Goal: Find specific page/section: Find specific page/section

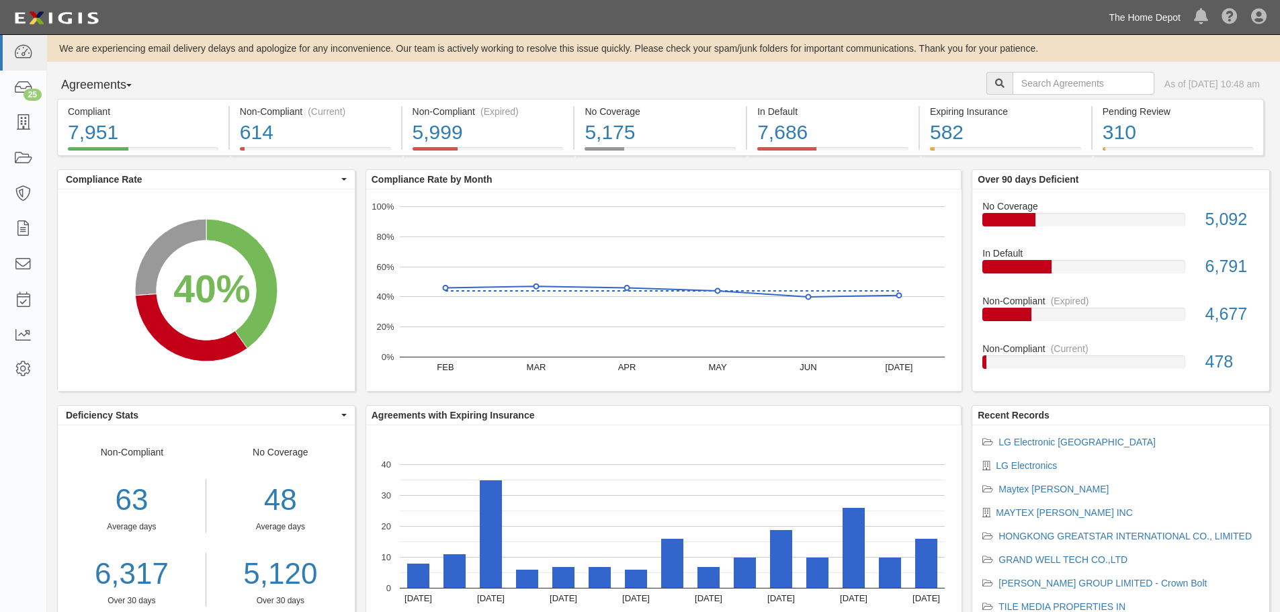
click at [1160, 27] on link "The Home Depot" at bounding box center [1144, 17] width 85 height 27
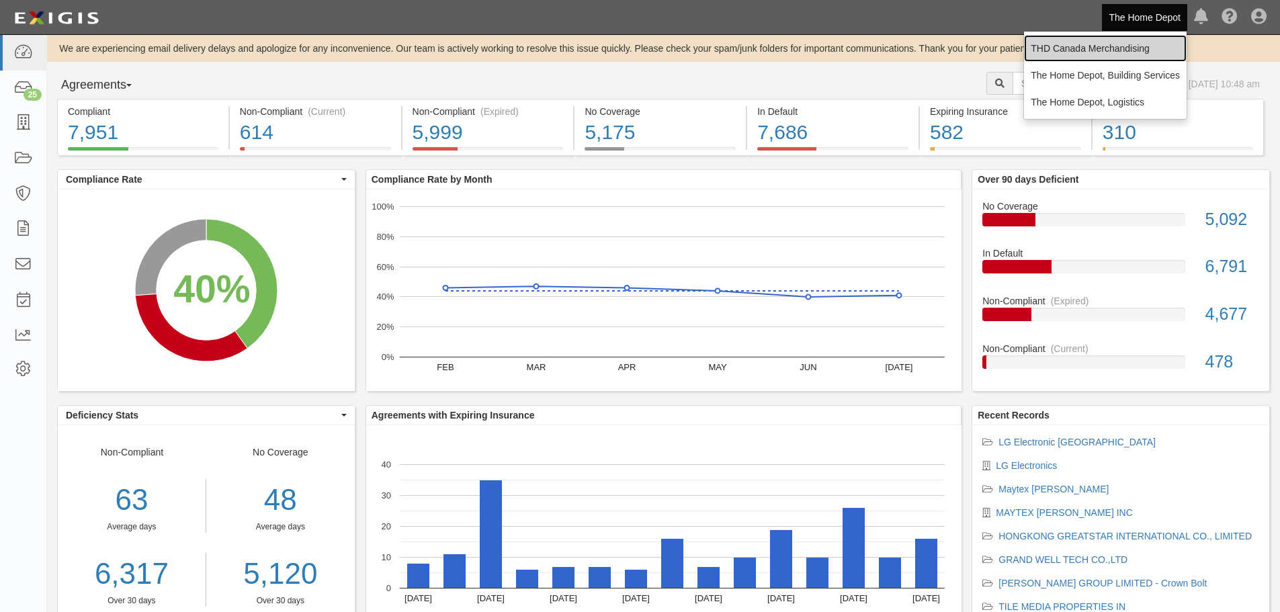
click at [1127, 46] on link "THD Canada Merchandising" at bounding box center [1105, 48] width 163 height 27
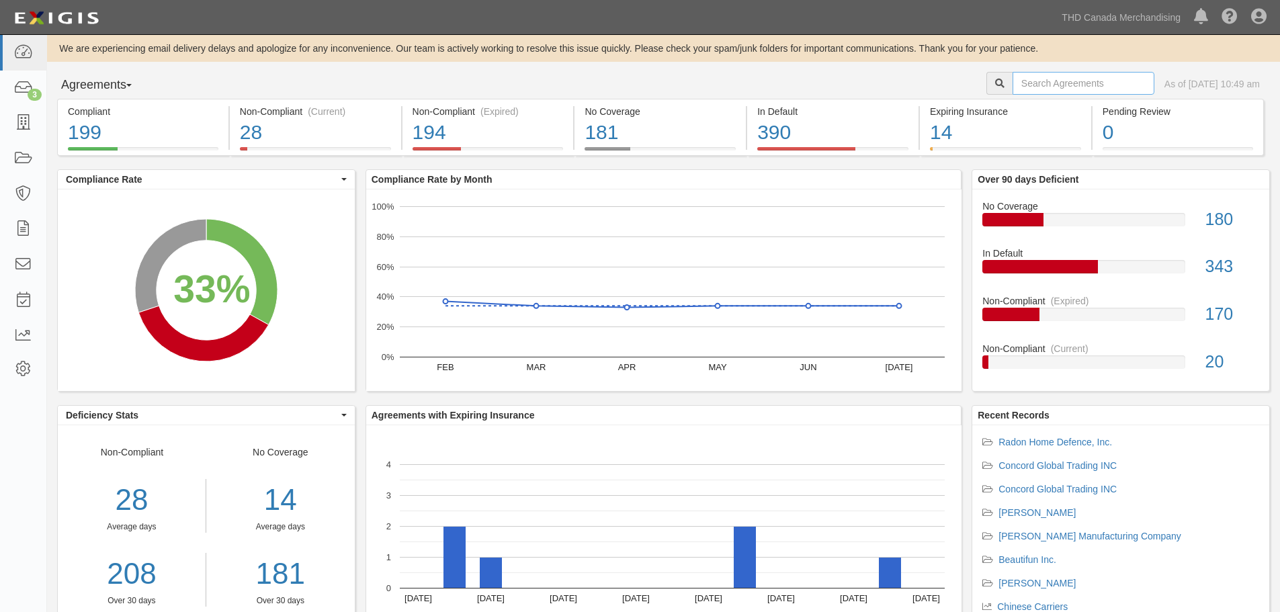
click at [1038, 82] on input "text" at bounding box center [1083, 83] width 142 height 23
drag, startPoint x: 1008, startPoint y: 84, endPoint x: 925, endPoint y: 83, distance: 82.6
click at [925, 83] on div "Agreements Parties Agreements Coverages ly As of [DATE] 10:49 am" at bounding box center [663, 85] width 1233 height 27
type input "innovative"
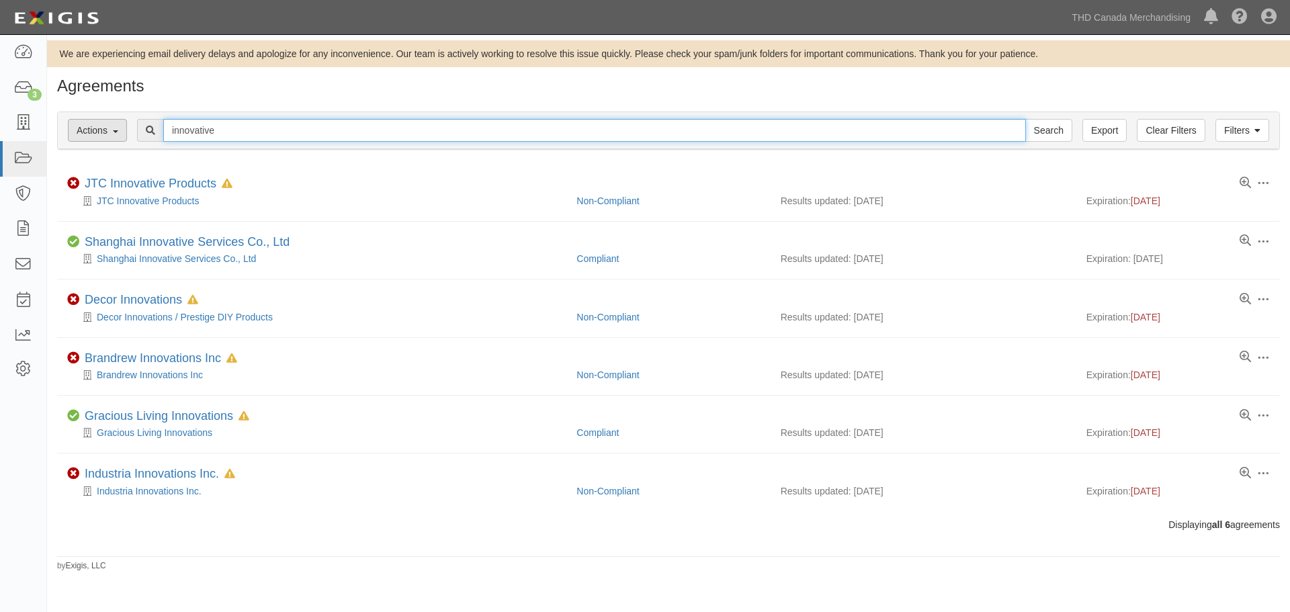
drag, startPoint x: 230, startPoint y: 128, endPoint x: 122, endPoint y: 130, distance: 107.5
click at [122, 130] on div "Filters Actions Edit Tags Run Workflows Send Messages Clear Filters Export inno…" at bounding box center [668, 130] width 1221 height 37
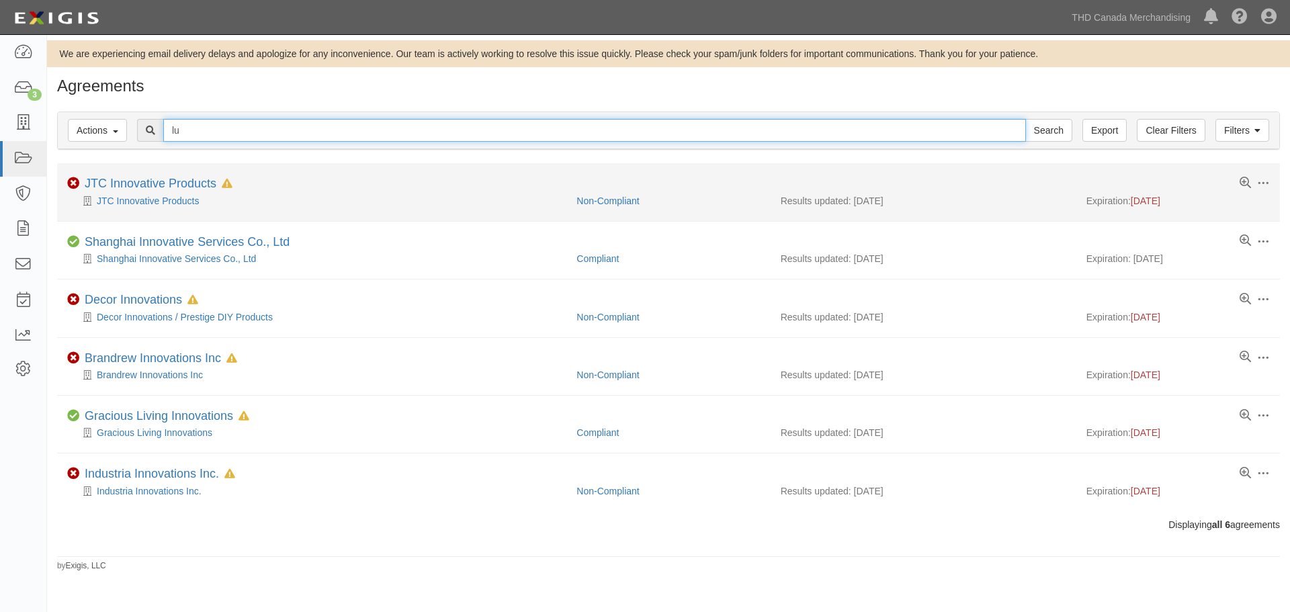
type input "lucyd"
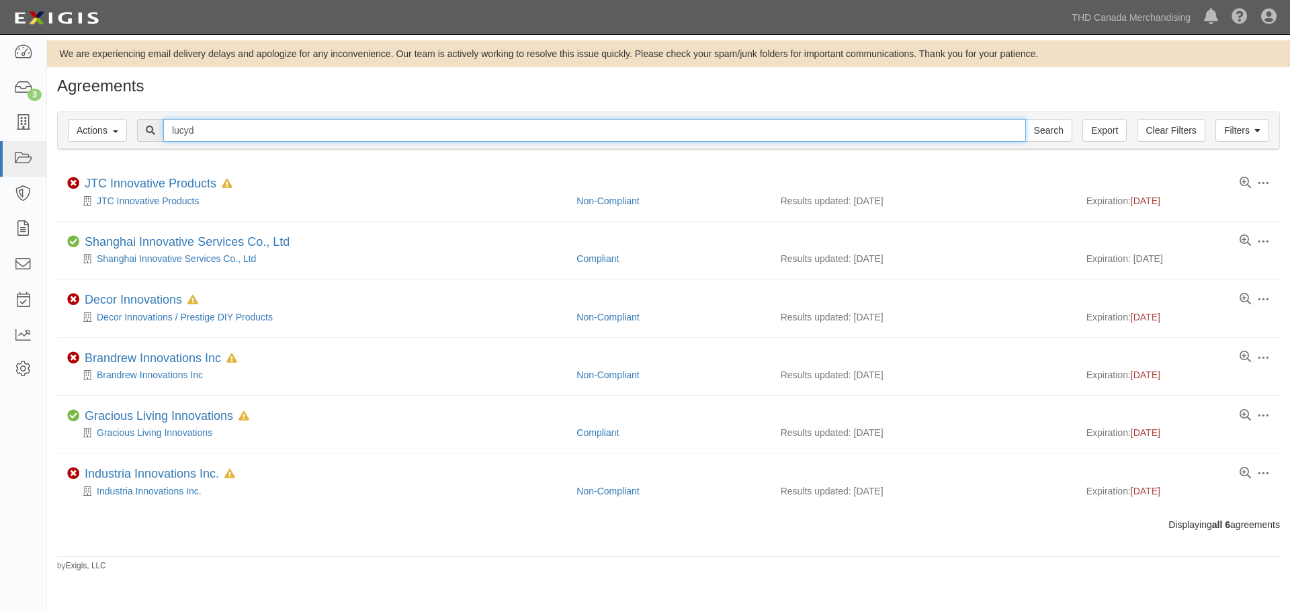
click at [228, 129] on input "lucyd" at bounding box center [594, 130] width 863 height 23
click at [1025, 119] on input "Search" at bounding box center [1048, 130] width 47 height 23
